Goal: Task Accomplishment & Management: Use online tool/utility

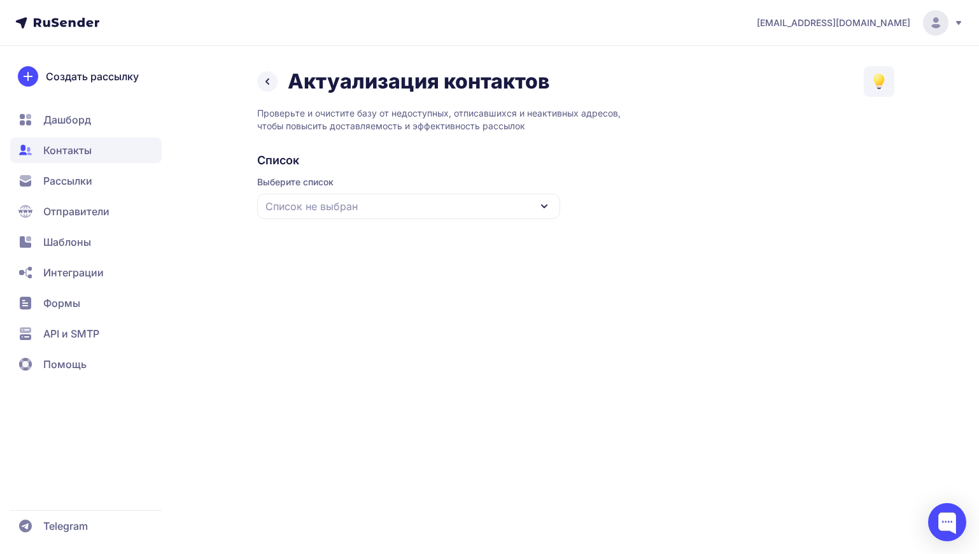
click at [362, 216] on div "Список не выбран" at bounding box center [408, 206] width 303 height 25
click at [310, 241] on div "Все контакты" at bounding box center [409, 244] width 288 height 31
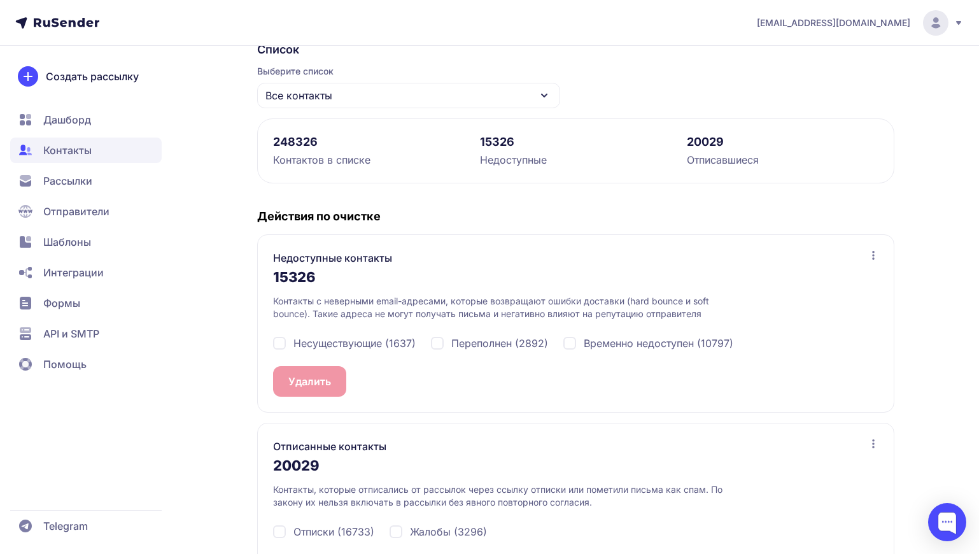
scroll to position [119, 0]
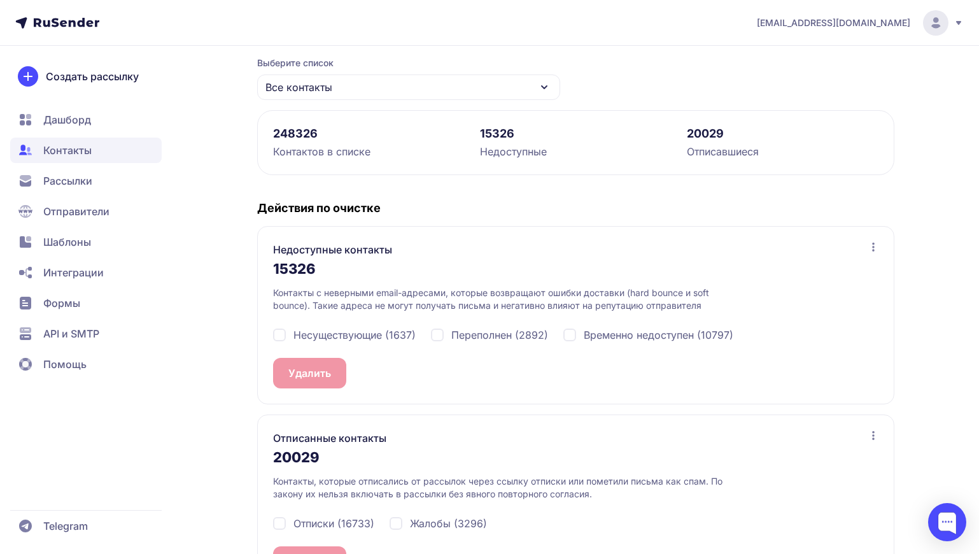
click at [381, 332] on span "Несуществующие (1637)" at bounding box center [354, 334] width 122 height 15
checkbox input "true"
click at [513, 332] on span "Переполнен (2892)" at bounding box center [499, 334] width 97 height 15
checkbox input "true"
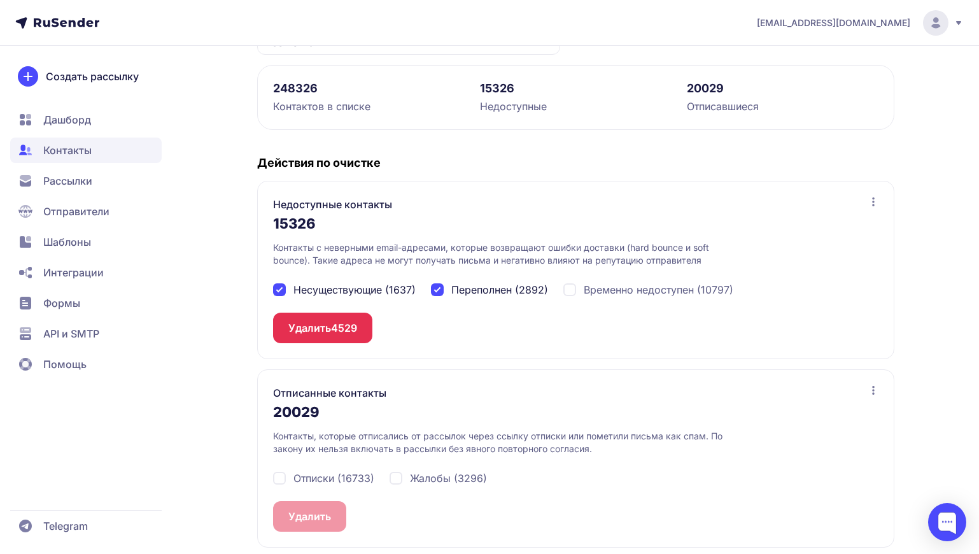
scroll to position [168, 0]
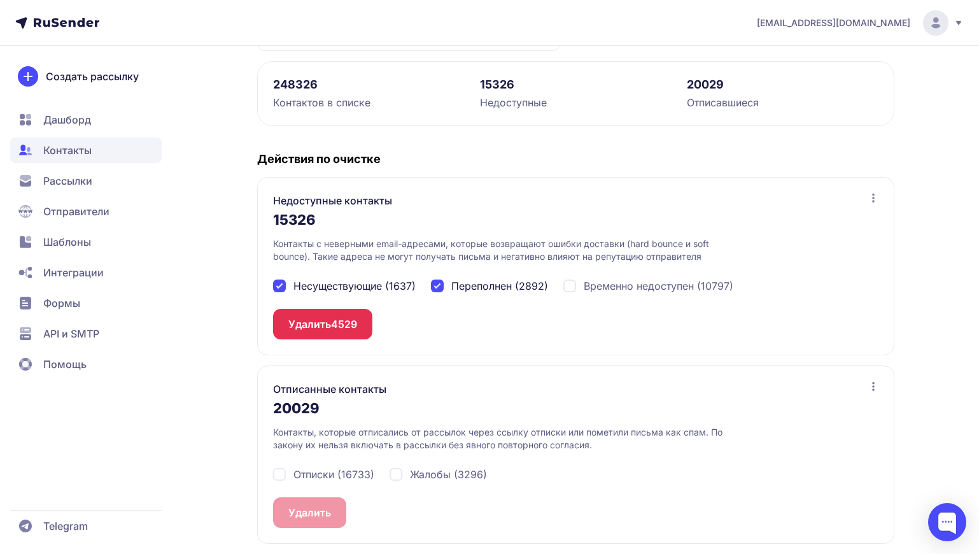
click at [321, 328] on button "Удалить 4529" at bounding box center [322, 324] width 99 height 31
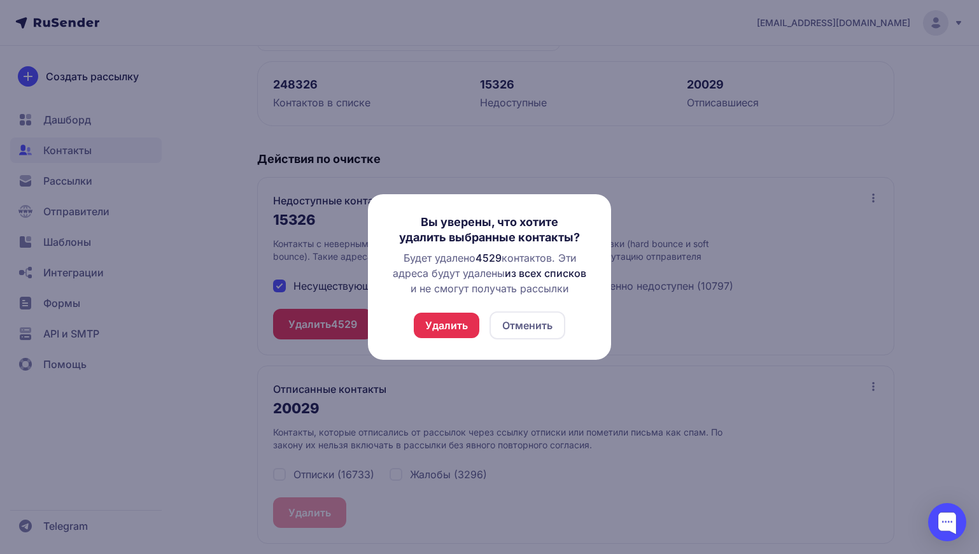
click at [441, 328] on button "Удалить" at bounding box center [447, 325] width 66 height 25
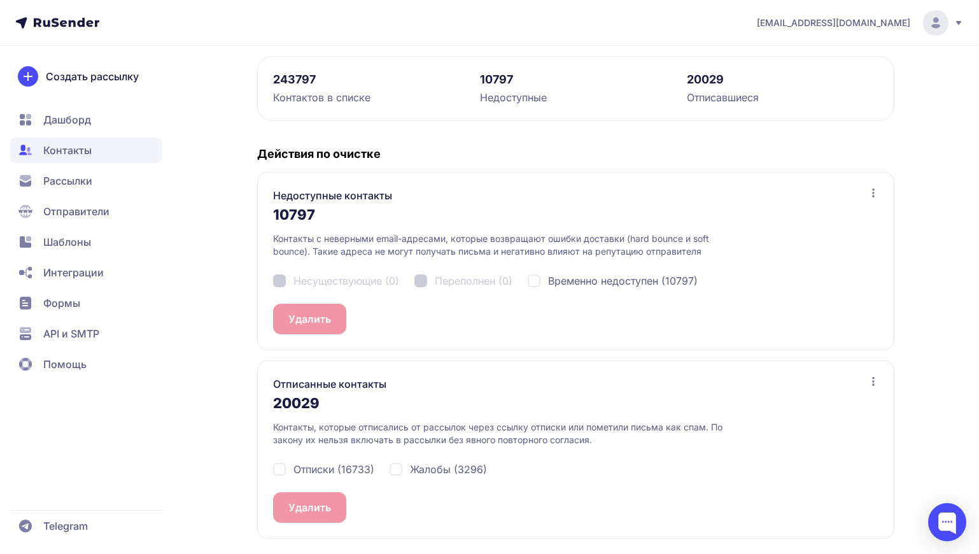
scroll to position [0, 0]
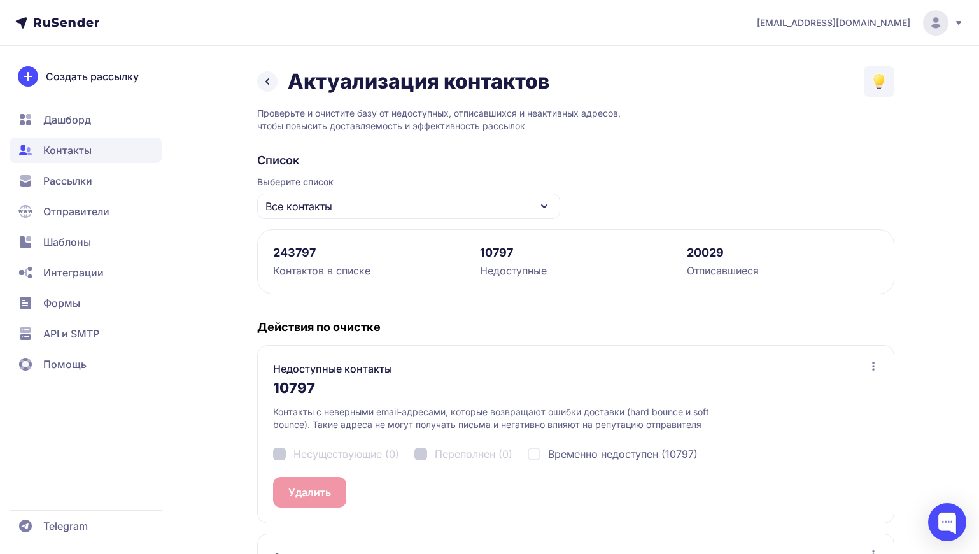
click at [270, 80] on icon at bounding box center [267, 81] width 15 height 15
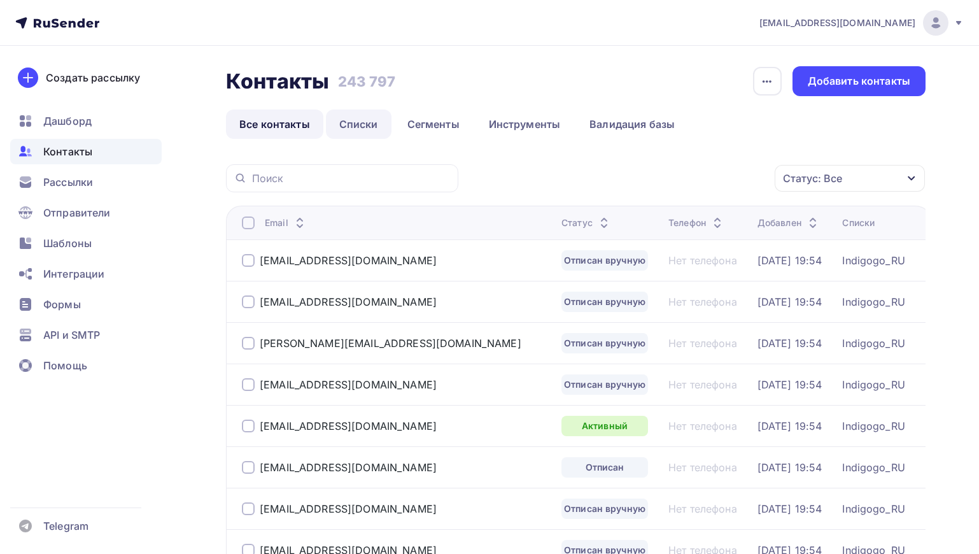
click at [376, 130] on link "Списки" at bounding box center [359, 123] width 66 height 29
